Goal: Transaction & Acquisition: Purchase product/service

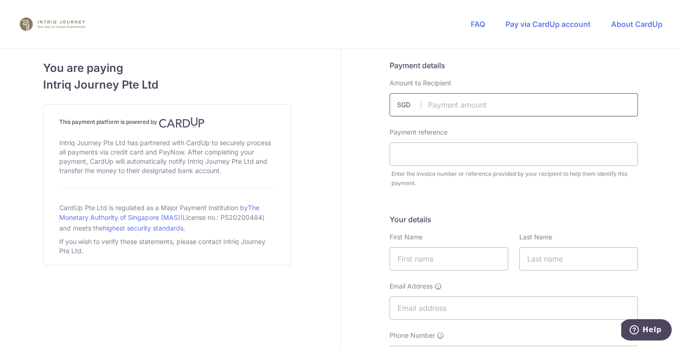
click at [521, 99] on input "text" at bounding box center [514, 104] width 248 height 23
type input "11828.80"
click at [425, 153] on input "text" at bounding box center [514, 153] width 248 height 23
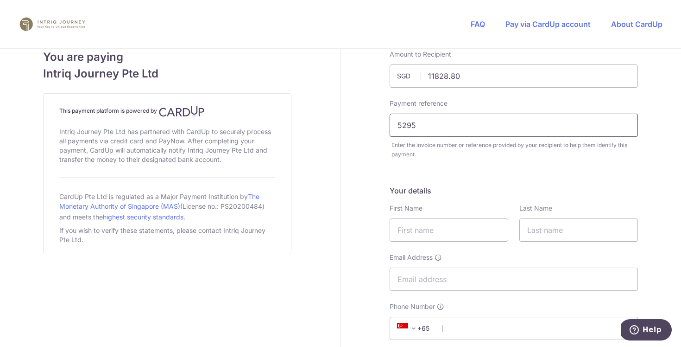
scroll to position [35, 0]
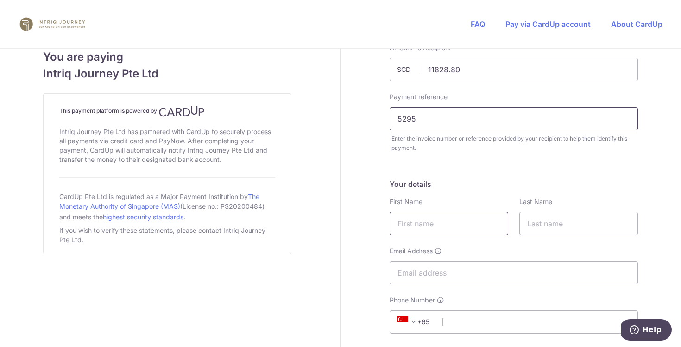
type input "5295"
click at [470, 224] on input "text" at bounding box center [449, 223] width 119 height 23
type input "o"
type input "[PERSON_NAME]"
type input "S"
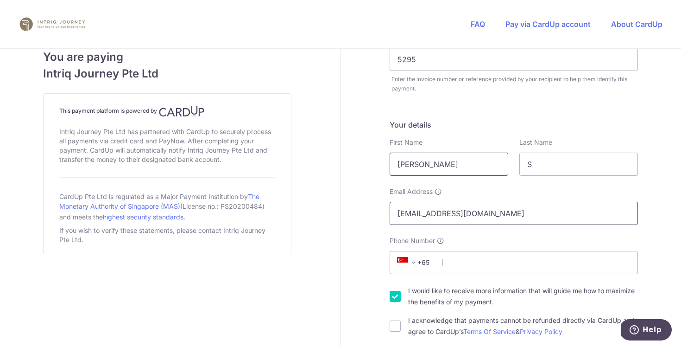
scroll to position [101, 0]
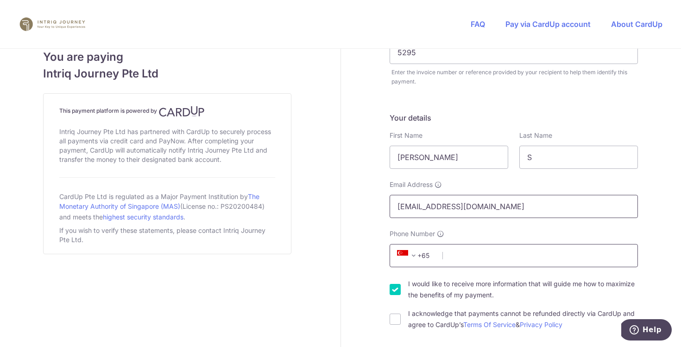
type input "[EMAIL_ADDRESS][DOMAIN_NAME]"
click at [508, 253] on input "Phone Number" at bounding box center [514, 255] width 248 height 23
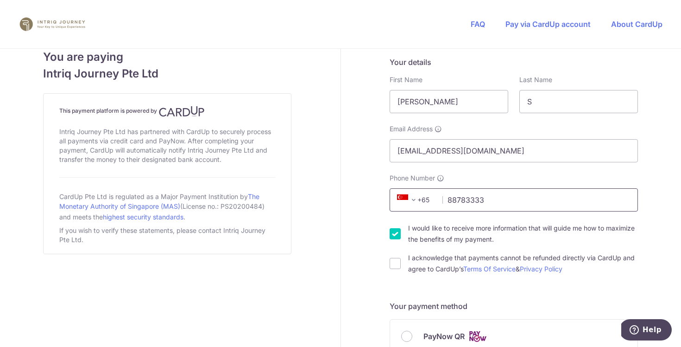
scroll to position [169, 0]
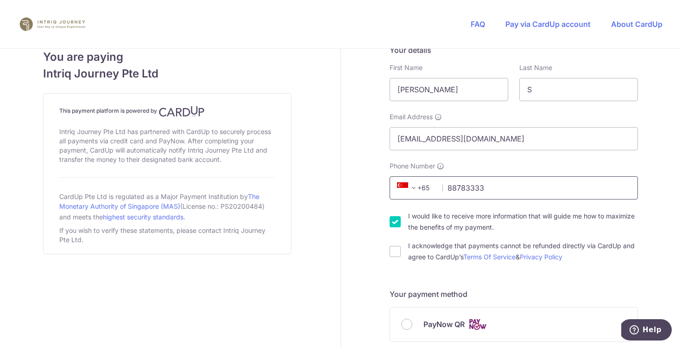
type input "88783333"
click at [396, 226] on input "I would like to receive more information that will guide me how to maximize the…" at bounding box center [395, 221] width 11 height 11
checkbox input "false"
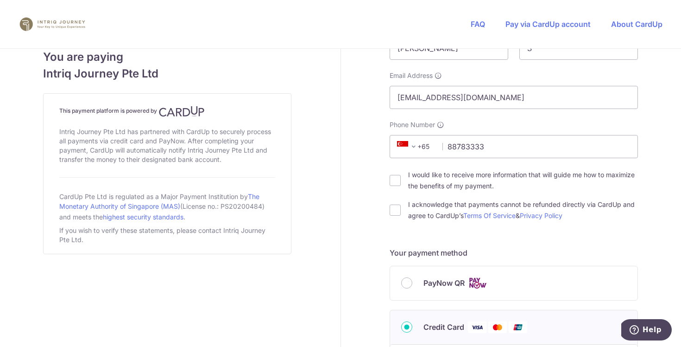
click at [393, 219] on div "I acknowledge that payments cannot be refunded directly via CardUp and agree to…" at bounding box center [514, 210] width 248 height 22
click at [394, 215] on input "I acknowledge that payments cannot be refunded directly via CardUp and agree to…" at bounding box center [395, 209] width 11 height 11
checkbox input "true"
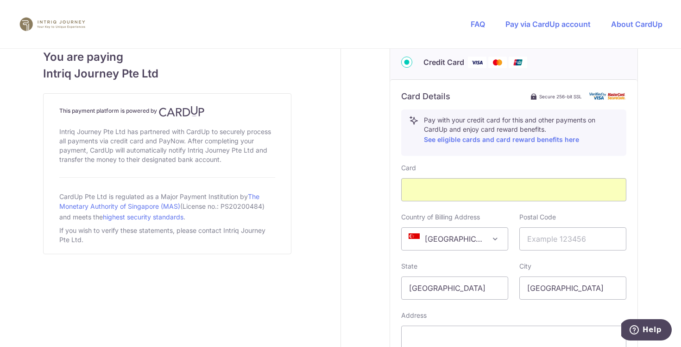
scroll to position [479, 0]
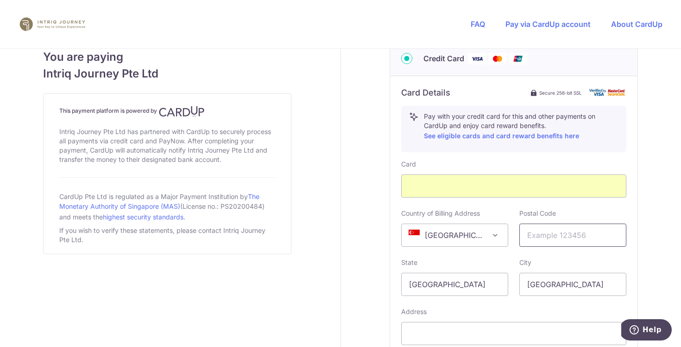
click at [546, 232] on input "text" at bounding box center [573, 234] width 107 height 23
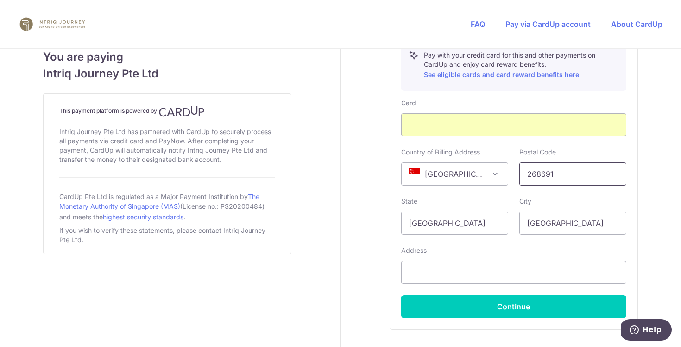
scroll to position [601, 0]
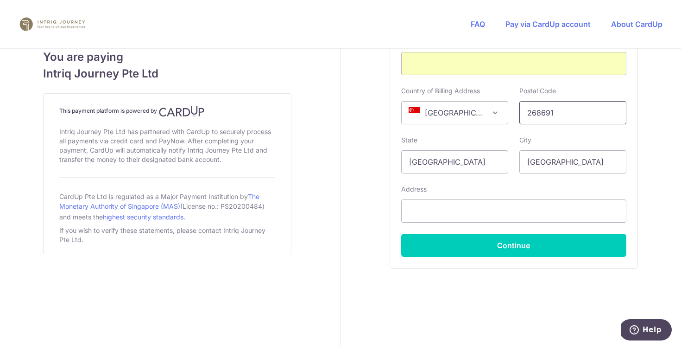
type input "268691"
click at [518, 222] on div "Card Country of Billing Address [GEOGRAPHIC_DATA] [GEOGRAPHIC_DATA] [GEOGRAPHIC…" at bounding box center [513, 147] width 225 height 220
click at [517, 211] on input "text" at bounding box center [513, 210] width 225 height 23
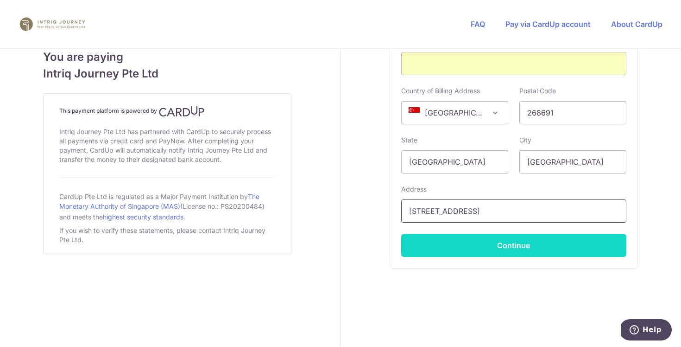
type input "[STREET_ADDRESS]"
click at [558, 254] on button "Continue" at bounding box center [513, 245] width 225 height 23
click at [553, 244] on button "Continue" at bounding box center [513, 245] width 225 height 23
type input "**** 2297"
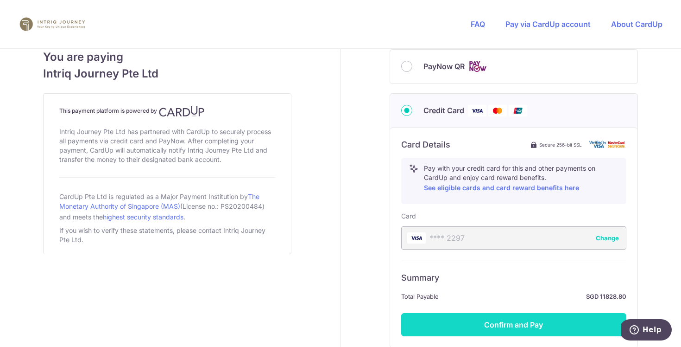
click at [524, 323] on button "Confirm and Pay" at bounding box center [513, 324] width 225 height 23
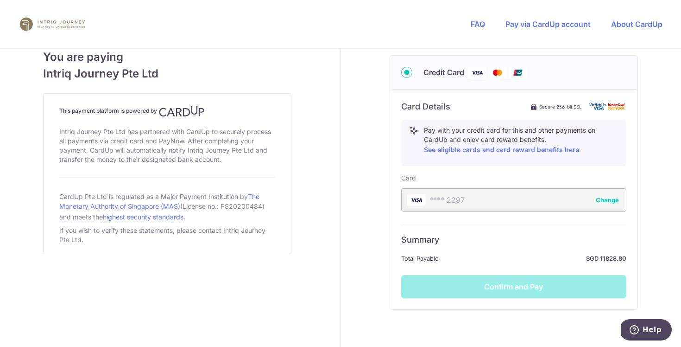
scroll to position [482, 0]
